Goal: Check status

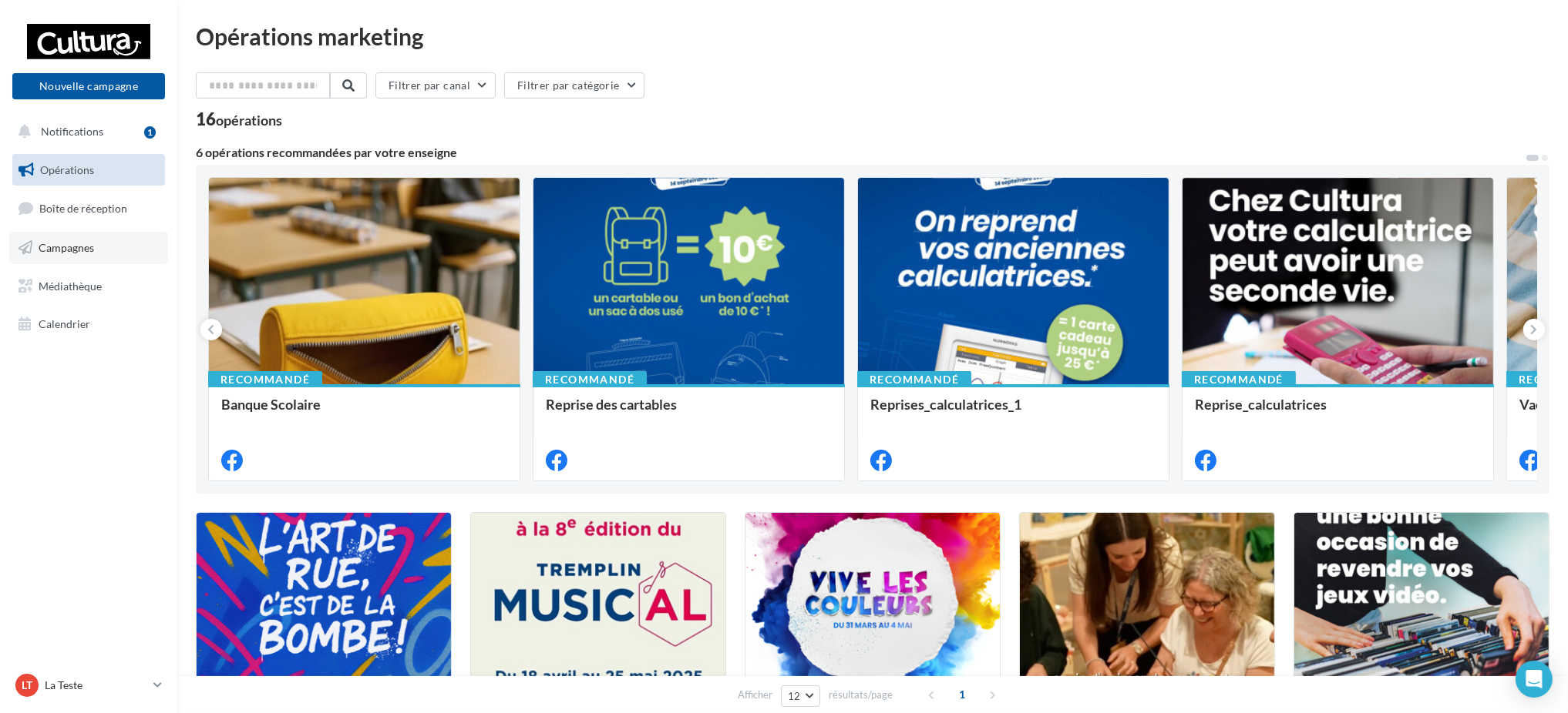
click at [141, 253] on link "Campagnes" at bounding box center [89, 248] width 159 height 32
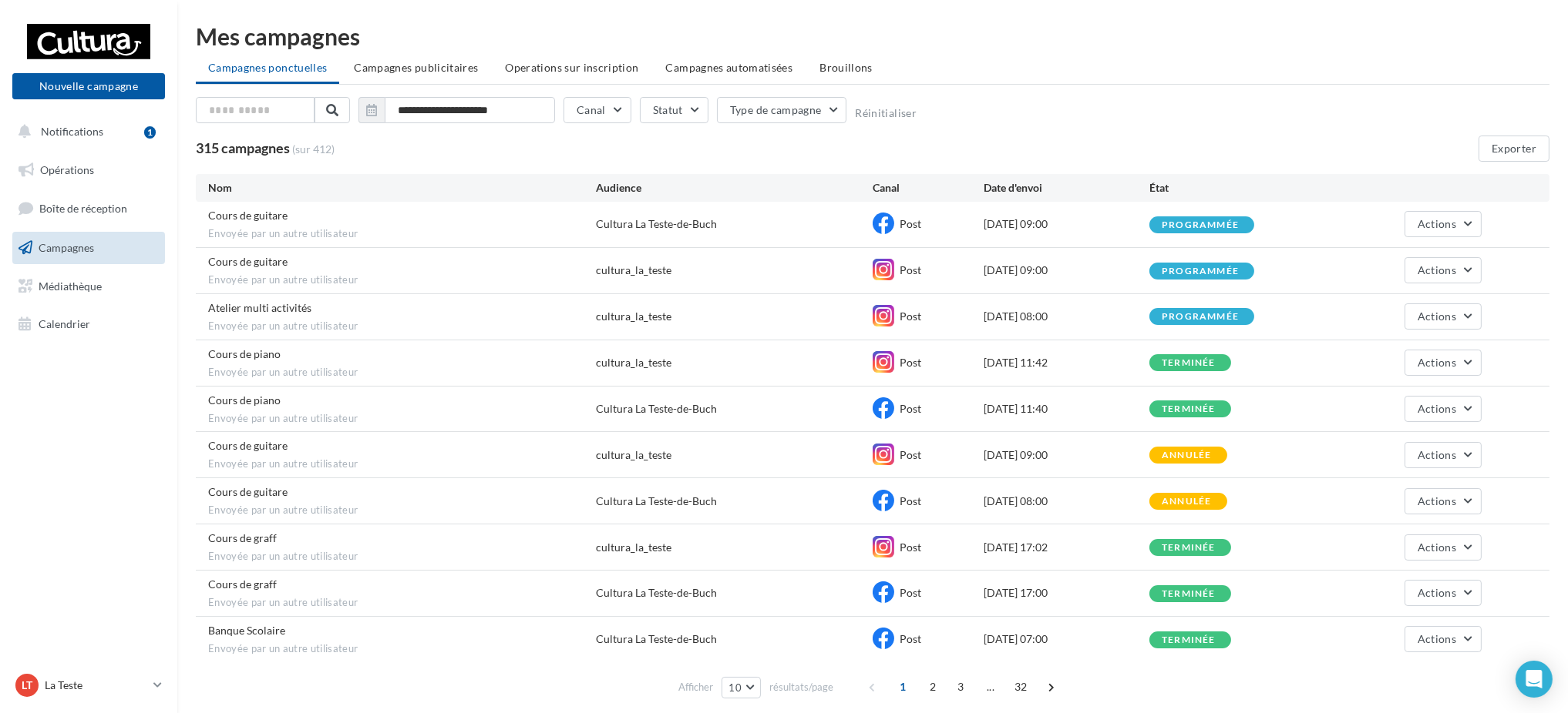
click at [411, 61] on span "Campagnes publicitaires" at bounding box center [416, 68] width 124 height 13
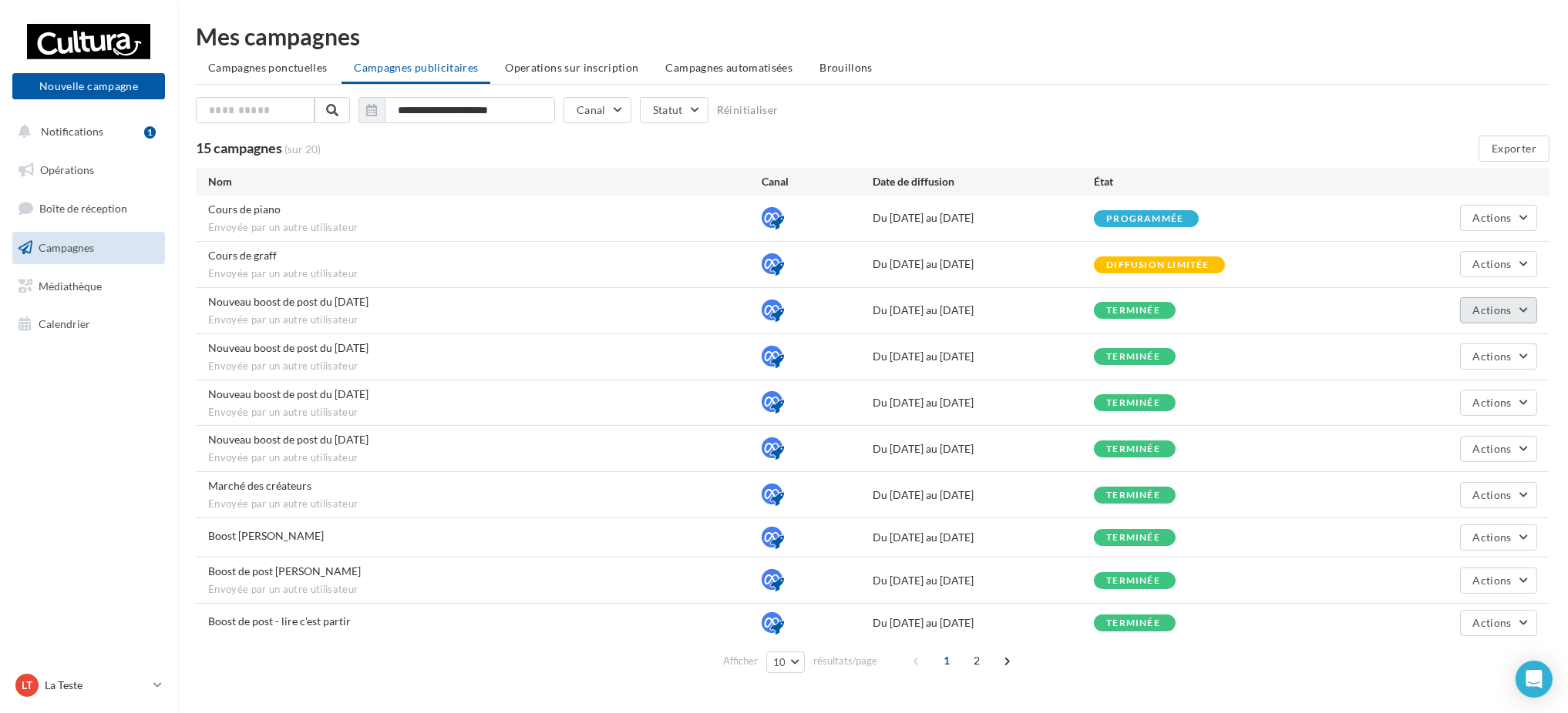
click at [1533, 303] on button "Actions" at bounding box center [1498, 310] width 77 height 26
click at [1480, 338] on button "Voir les résultats" at bounding box center [1459, 347] width 154 height 40
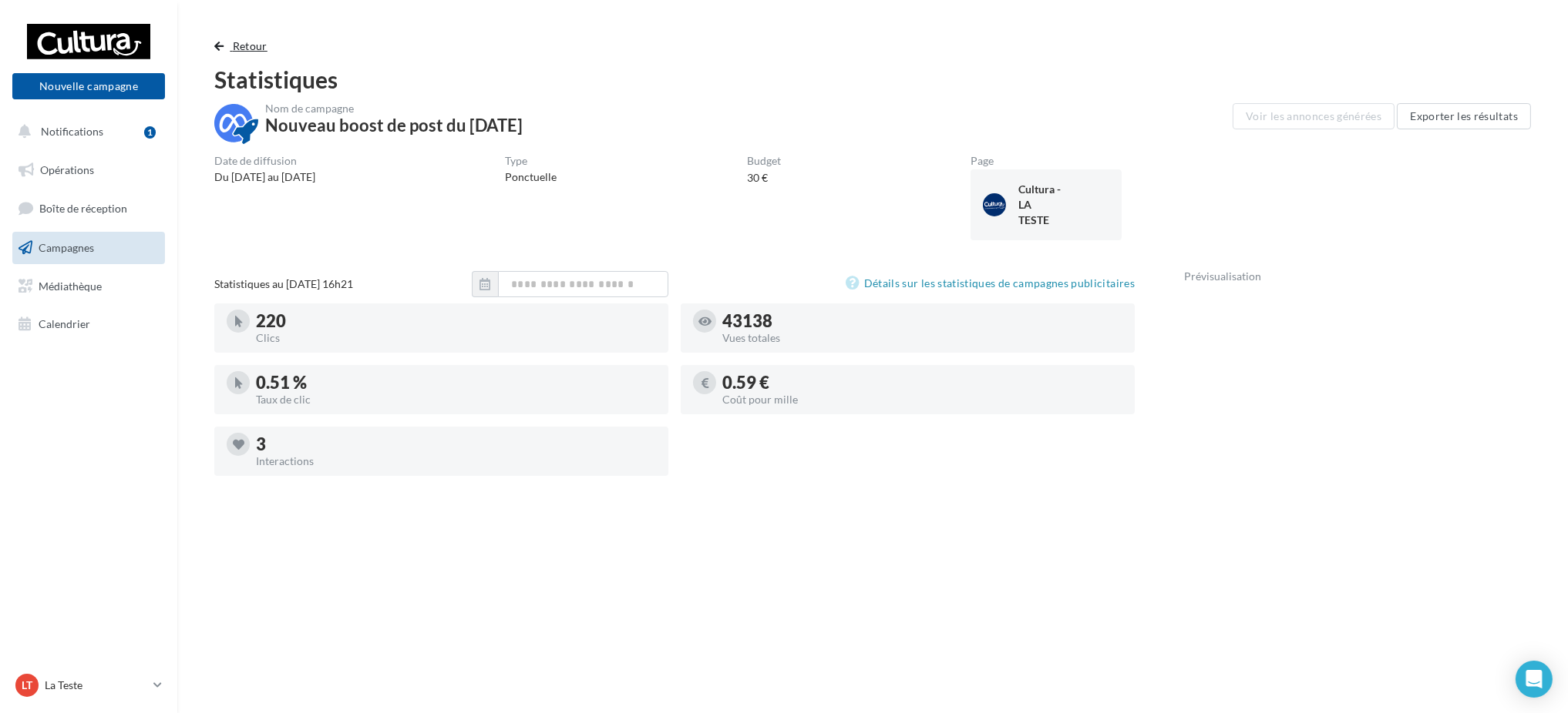
click at [232, 43] on span "Retour" at bounding box center [250, 46] width 34 height 13
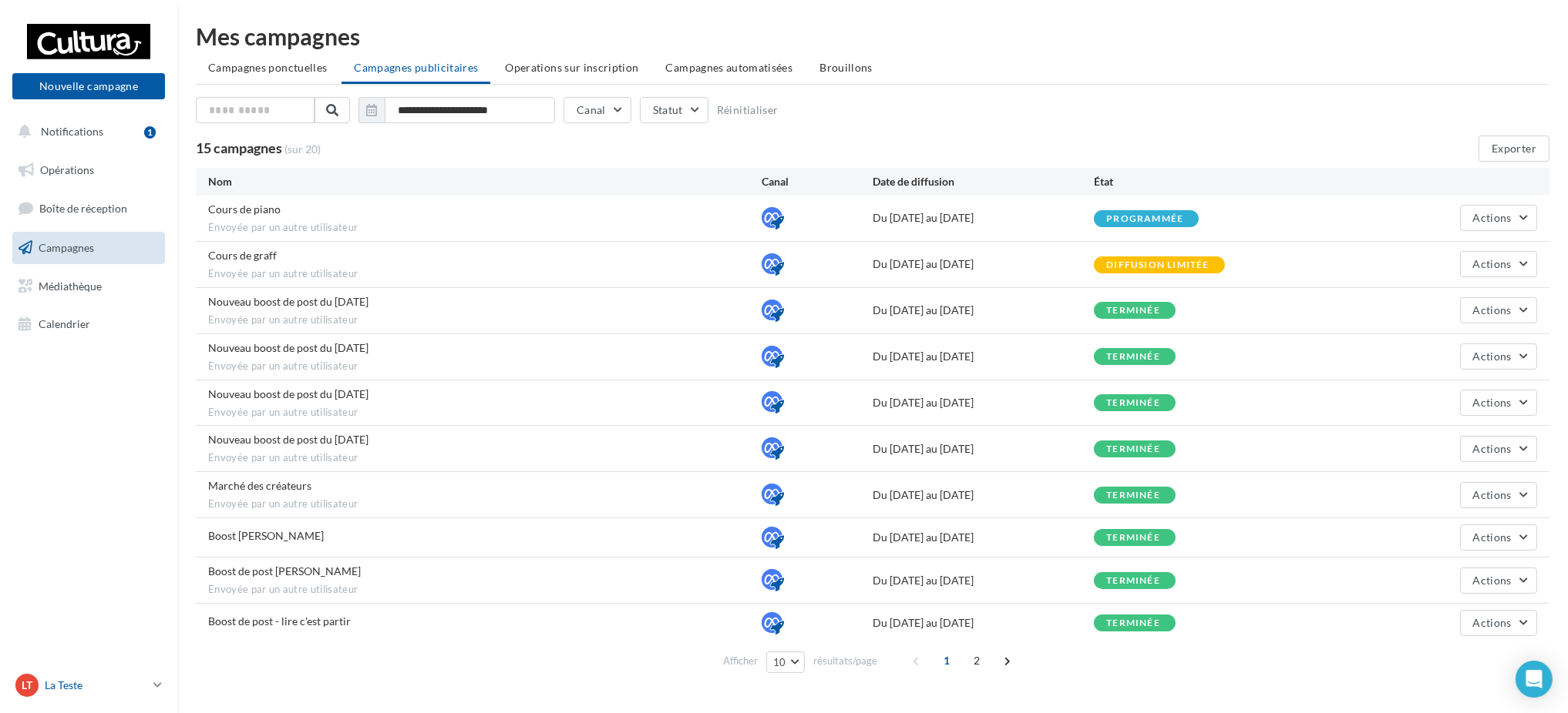
click at [96, 675] on div "LT La Teste [EMAIL_ADDRESS][DOMAIN_NAME]" at bounding box center [81, 685] width 132 height 23
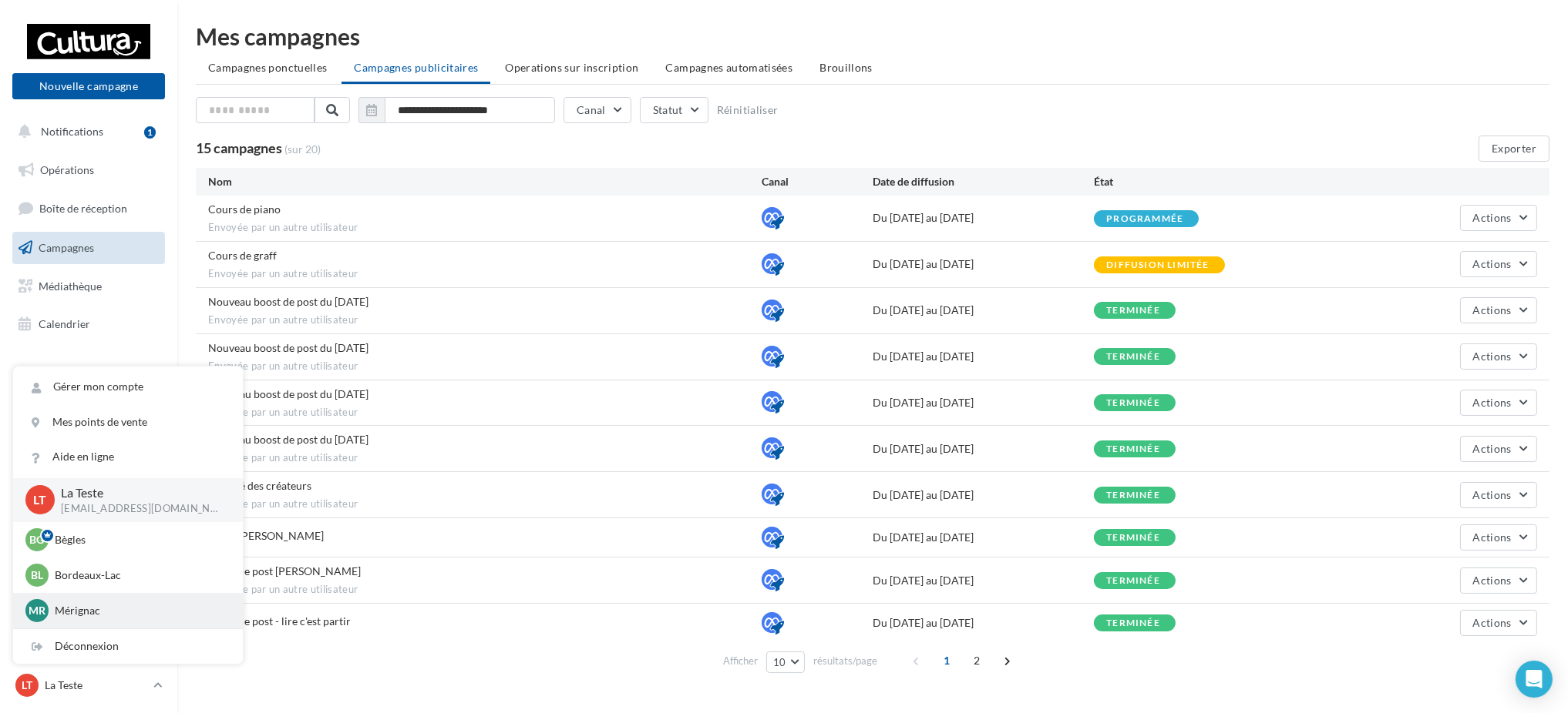
click at [66, 622] on div "Mr [PERSON_NAME] [EMAIL_ADDRESS][DOMAIN_NAME]" at bounding box center [128, 611] width 205 height 23
click at [77, 610] on p "Mérignac" at bounding box center [139, 611] width 169 height 15
